Goal: Information Seeking & Learning: Learn about a topic

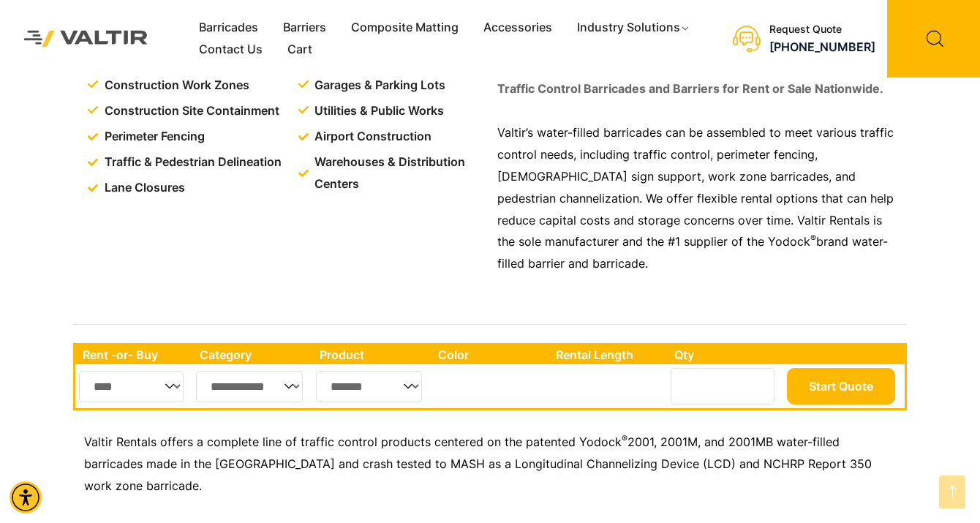
scroll to position [531, 0]
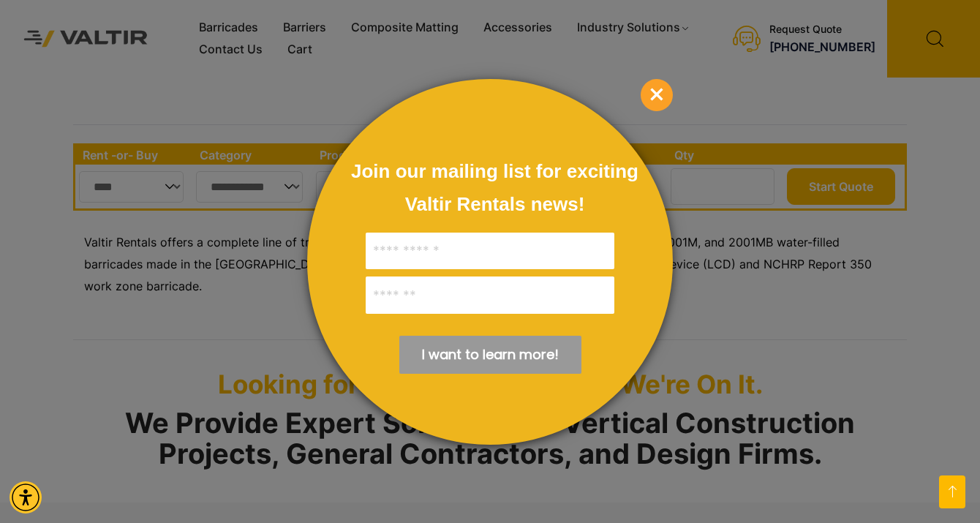
click at [650, 94] on span "×" at bounding box center [656, 95] width 32 height 32
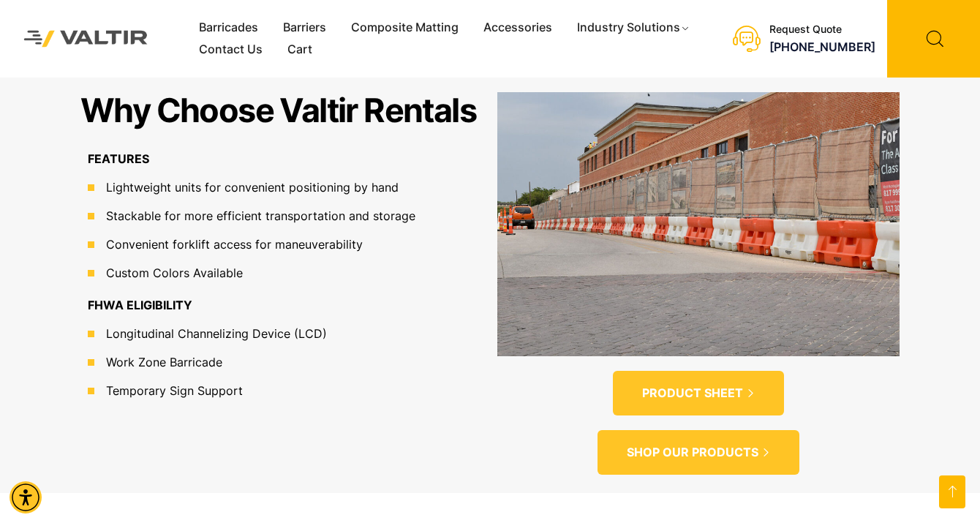
scroll to position [1009, 0]
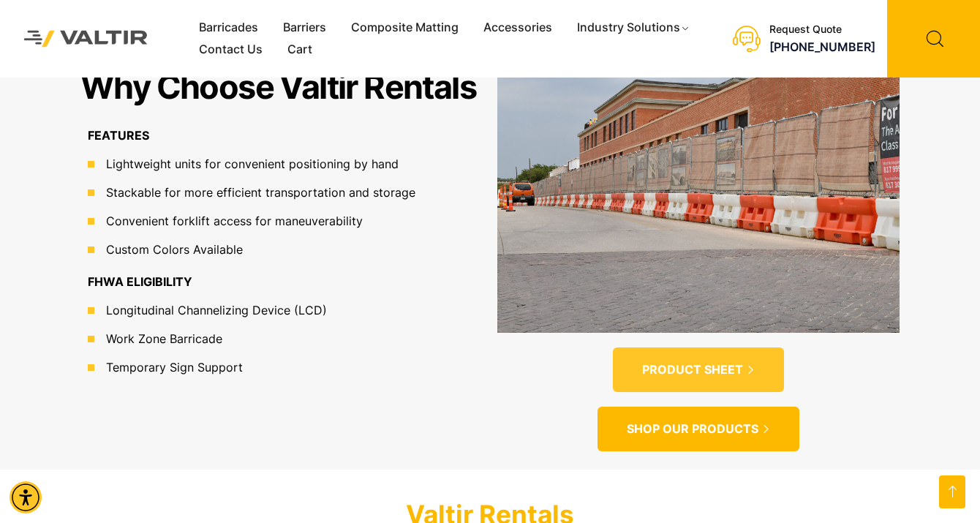
click at [698, 421] on span "SHOP OUR PRODUCTS" at bounding box center [693, 428] width 132 height 15
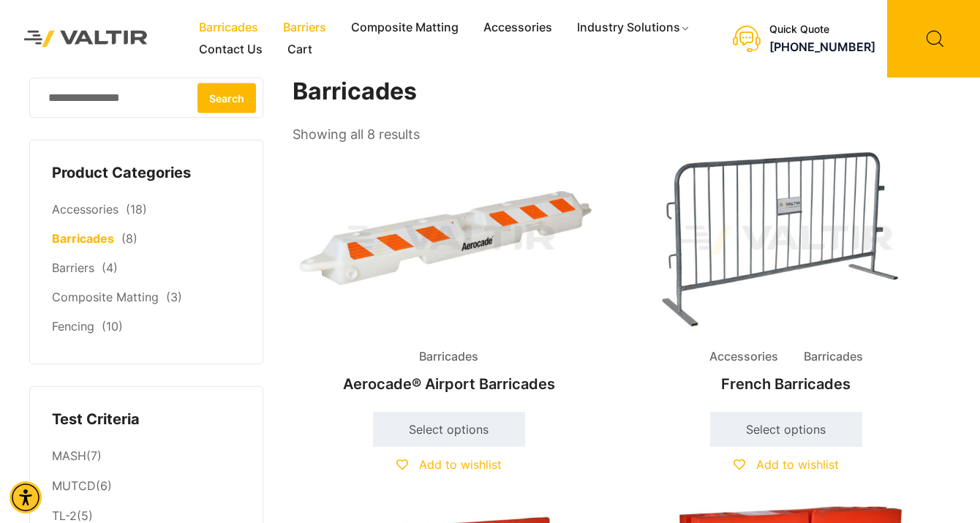
click at [309, 25] on link "Barriers" at bounding box center [304, 28] width 68 height 22
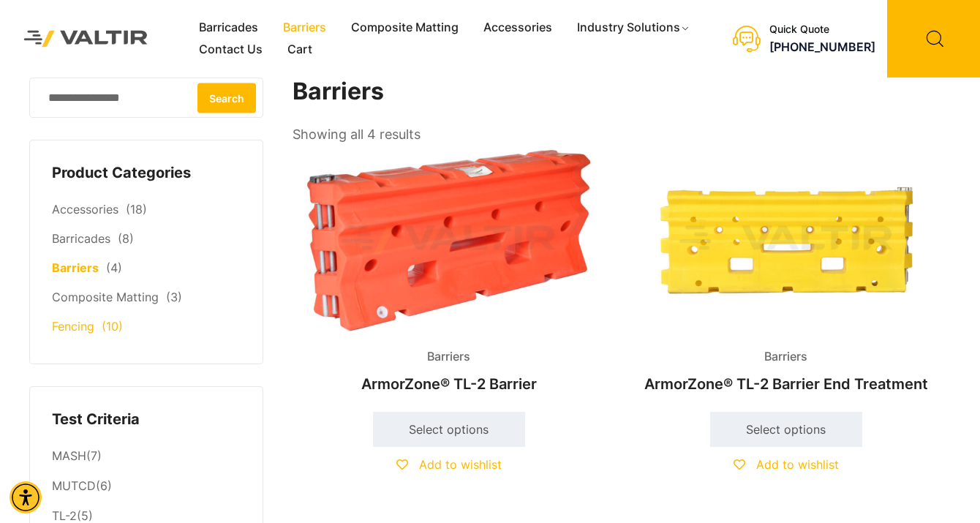
click at [73, 325] on link "Fencing" at bounding box center [73, 326] width 42 height 15
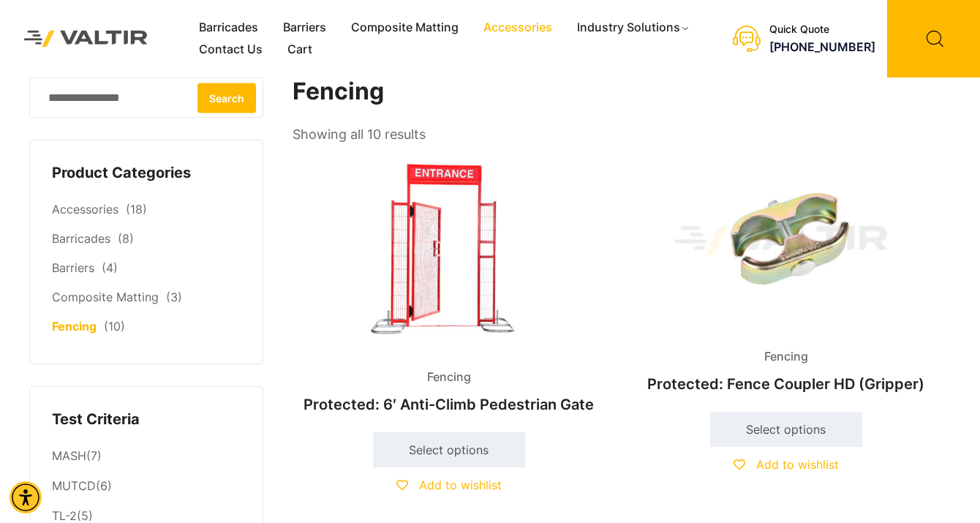
click at [518, 26] on link "Accessories" at bounding box center [518, 28] width 94 height 22
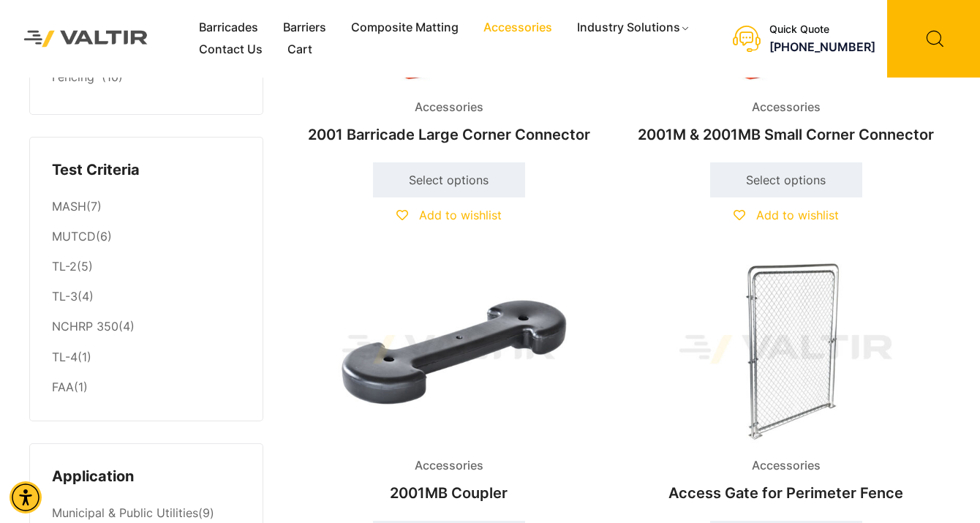
scroll to position [465, 0]
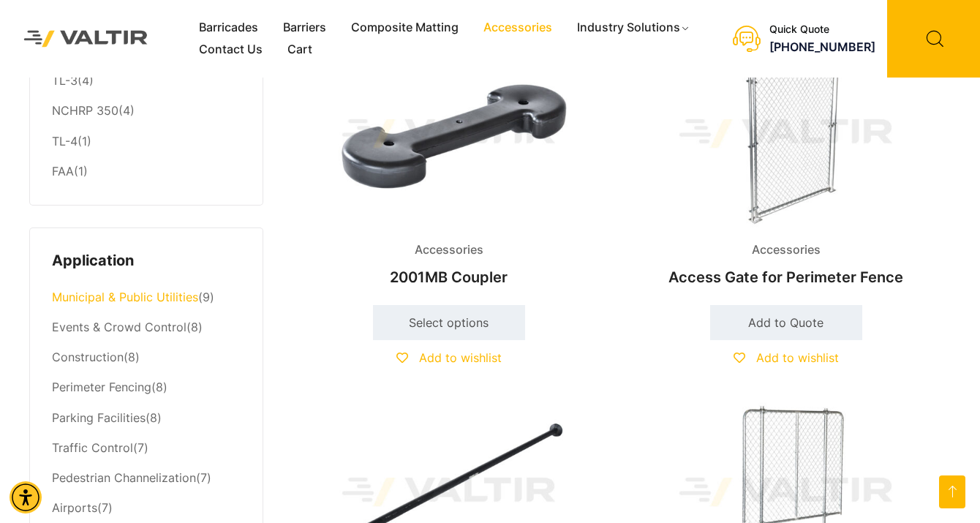
click at [105, 298] on link "Municipal & Public Utilities" at bounding box center [125, 297] width 146 height 15
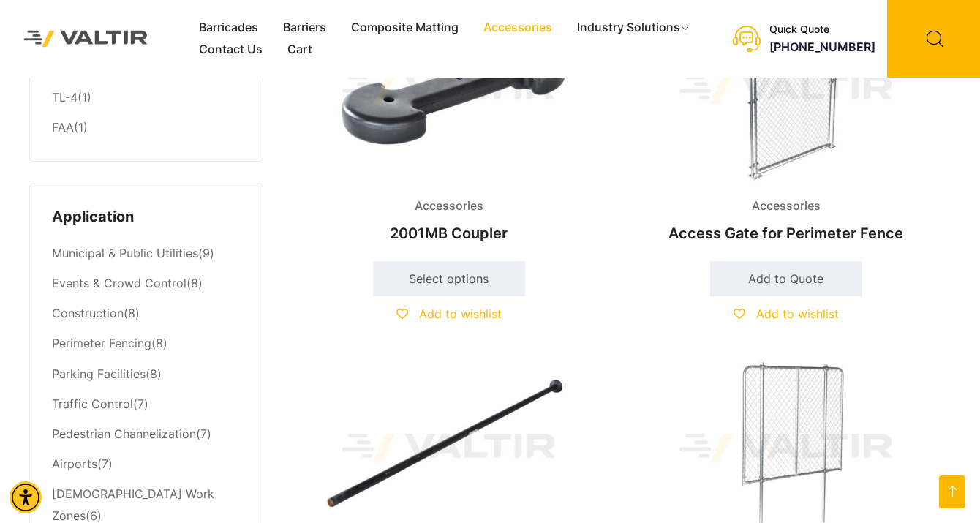
scroll to position [531, 0]
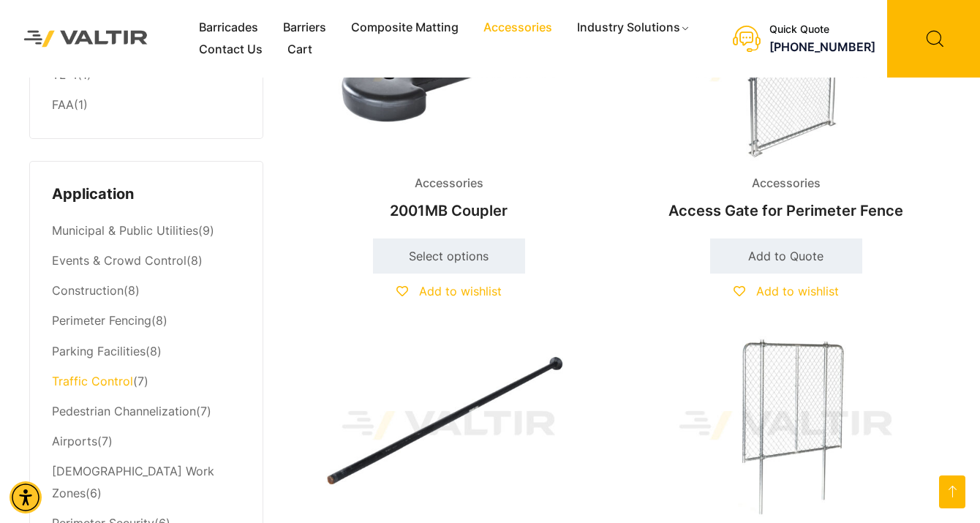
click at [112, 382] on link "Traffic Control" at bounding box center [92, 381] width 81 height 15
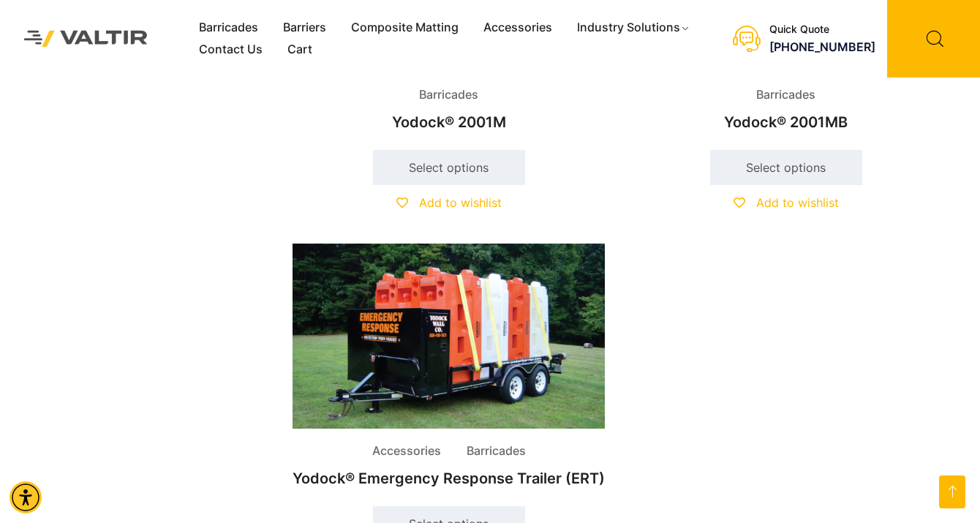
scroll to position [1129, 0]
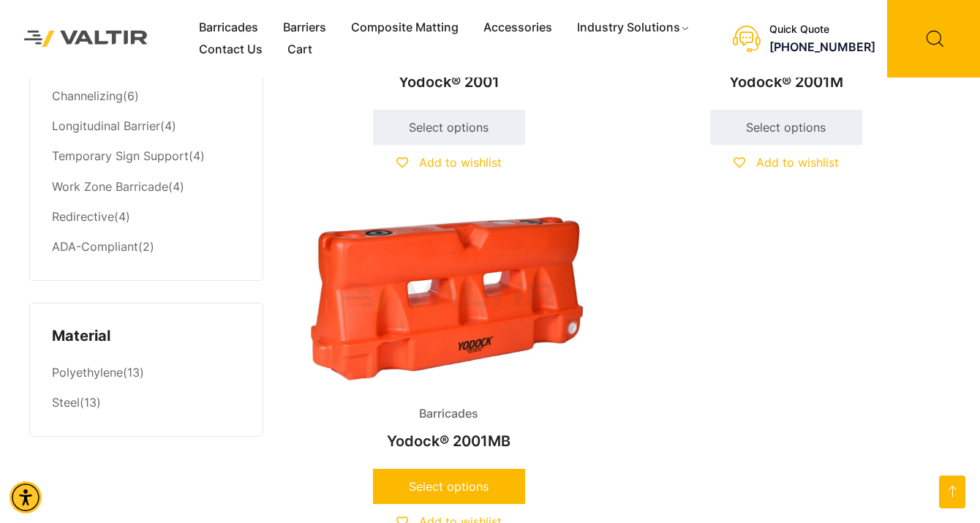
scroll to position [1196, 0]
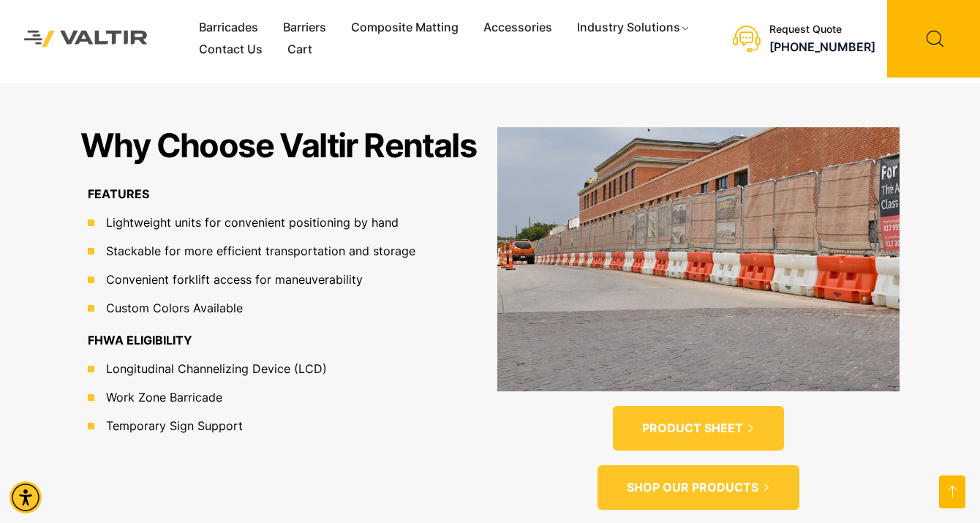
scroll to position [731, 0]
